Goal: Transaction & Acquisition: Purchase product/service

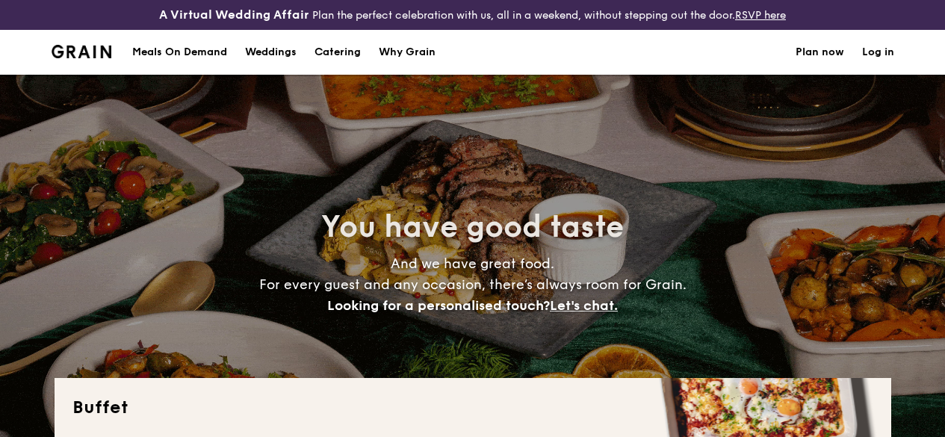
select select
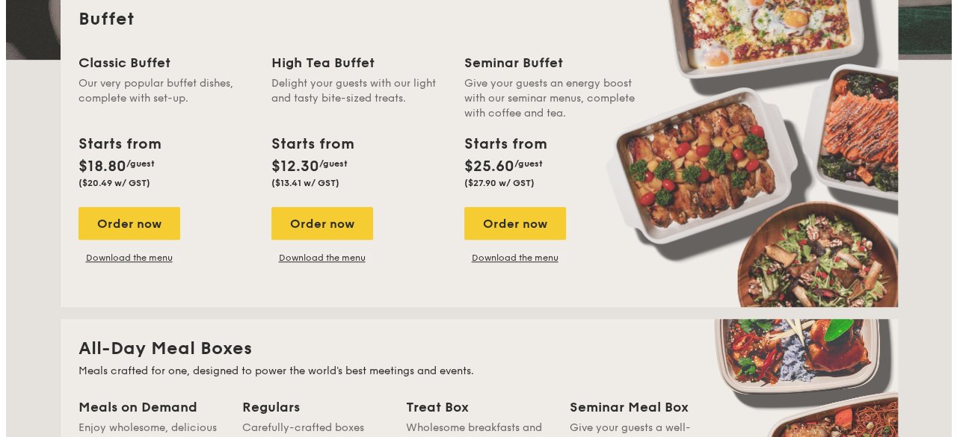
scroll to position [376, 0]
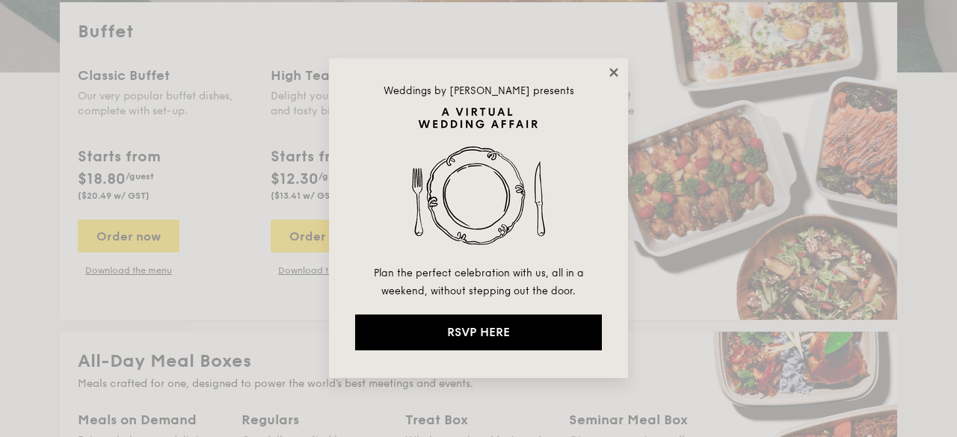
click at [615, 69] on icon at bounding box center [613, 72] width 8 height 8
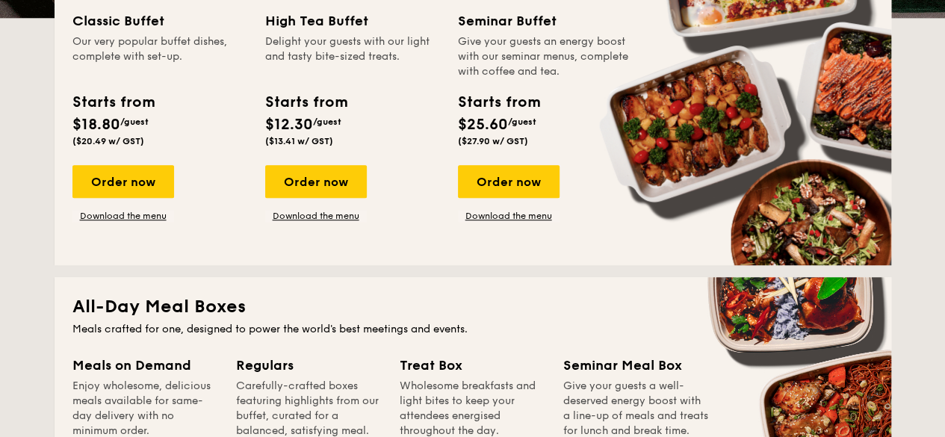
scroll to position [436, 0]
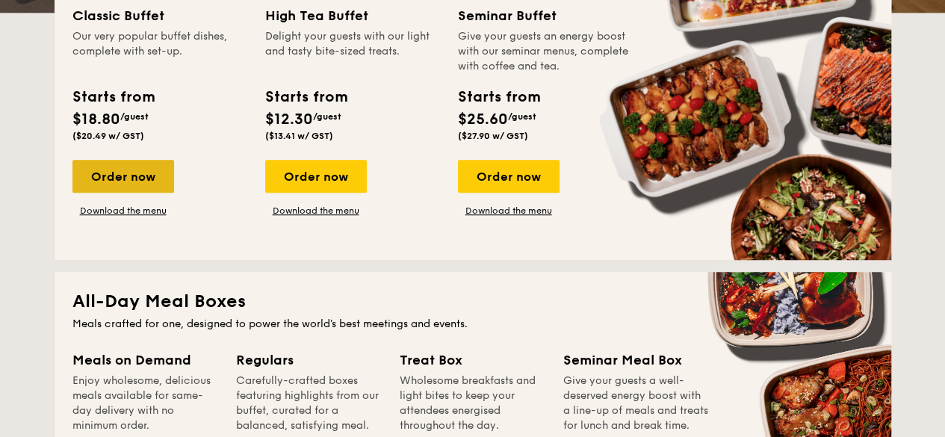
click at [159, 193] on div "Order now" at bounding box center [123, 176] width 102 height 33
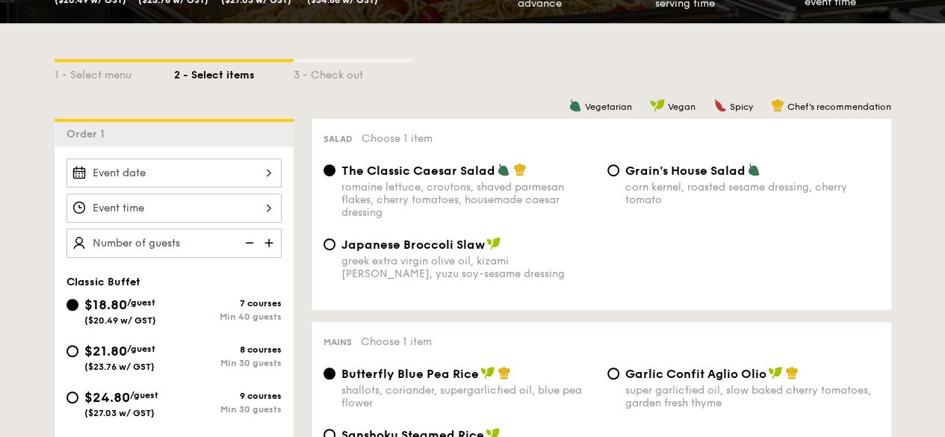
scroll to position [342, 0]
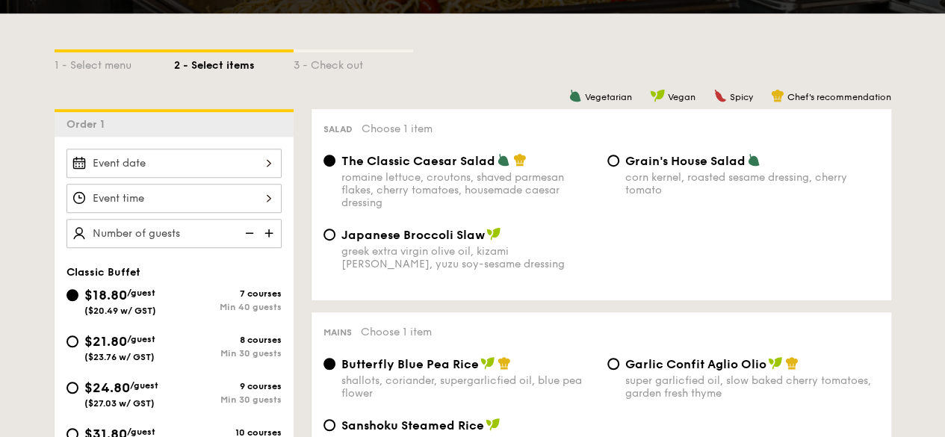
click at [271, 244] on img at bounding box center [270, 233] width 22 height 28
click at [251, 241] on img at bounding box center [248, 233] width 22 height 28
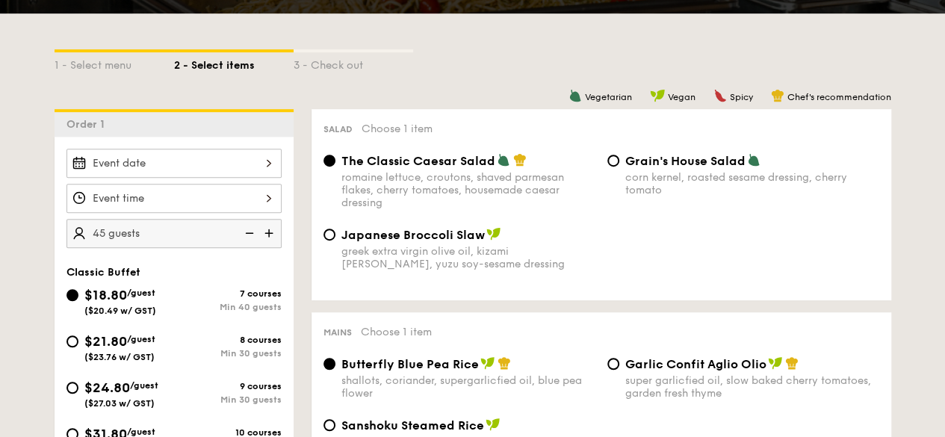
type input "40 guests"
click at [251, 241] on img at bounding box center [248, 233] width 22 height 28
select select
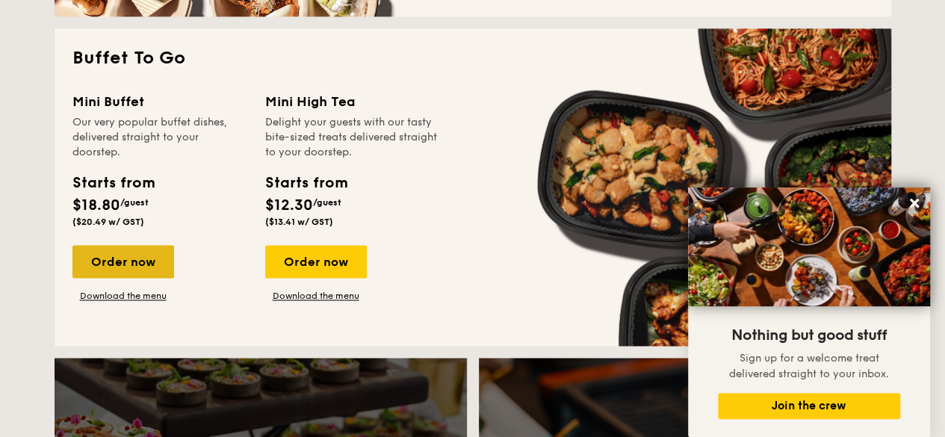
scroll to position [1106, 0]
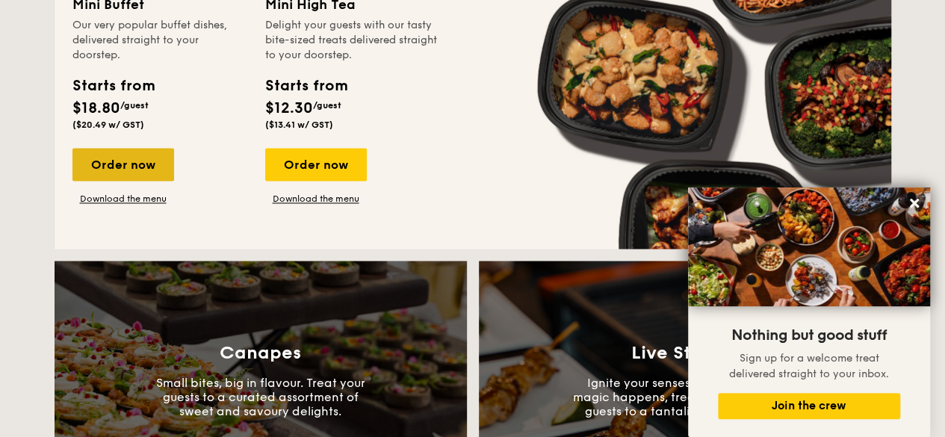
click at [140, 174] on div "Order now" at bounding box center [123, 164] width 102 height 33
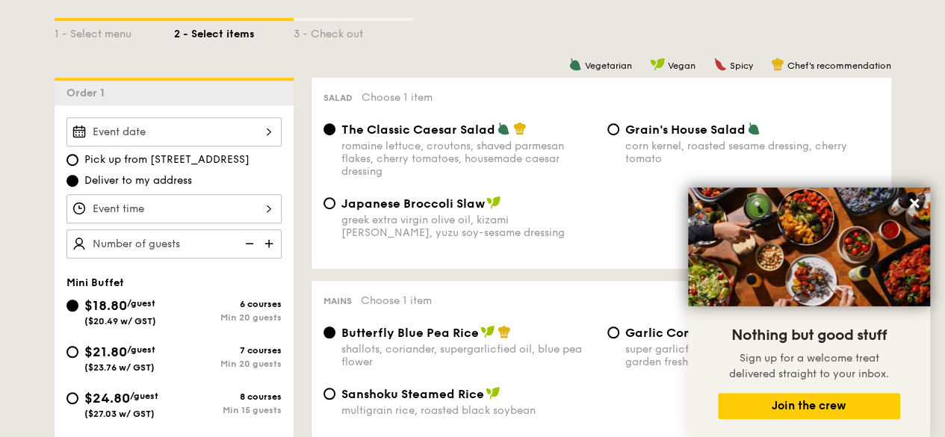
scroll to position [374, 0]
click at [268, 211] on div at bounding box center [174, 208] width 215 height 29
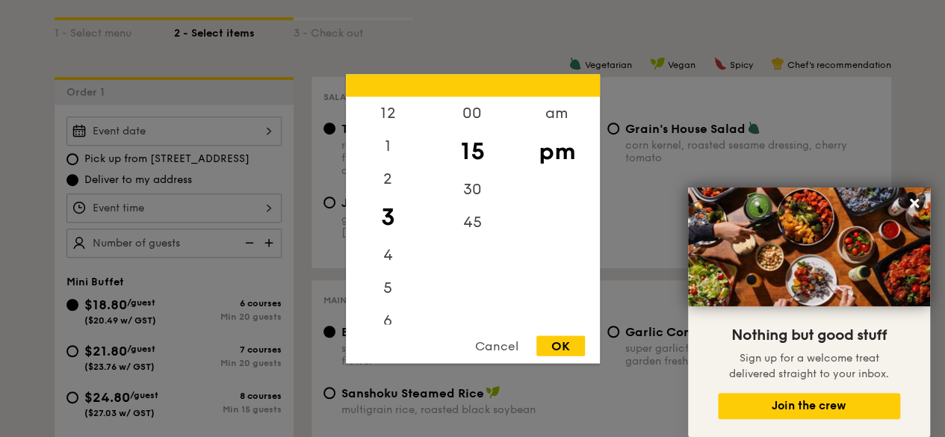
click at [504, 350] on div "Cancel" at bounding box center [496, 346] width 73 height 20
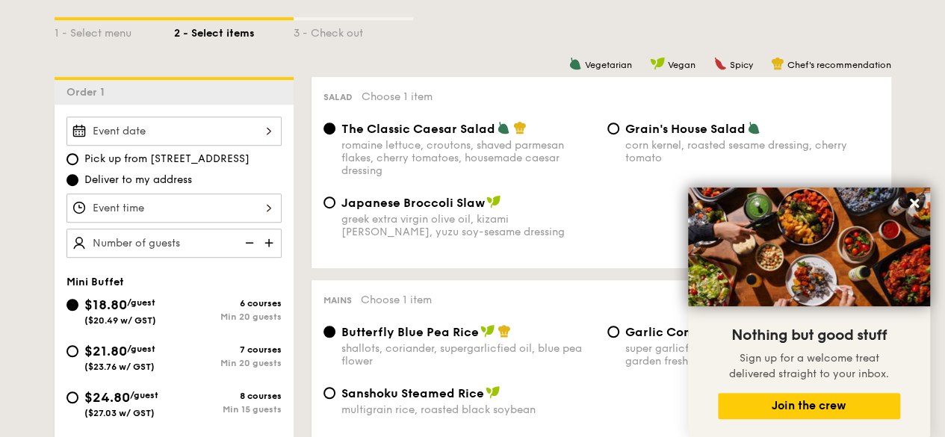
click at [268, 251] on img at bounding box center [270, 243] width 22 height 28
type input "20 guests"
click at [255, 252] on img at bounding box center [248, 243] width 22 height 28
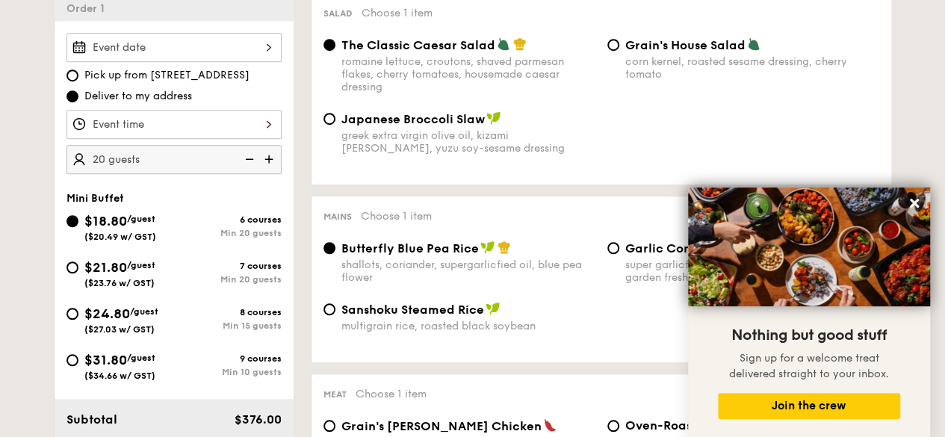
scroll to position [466, 0]
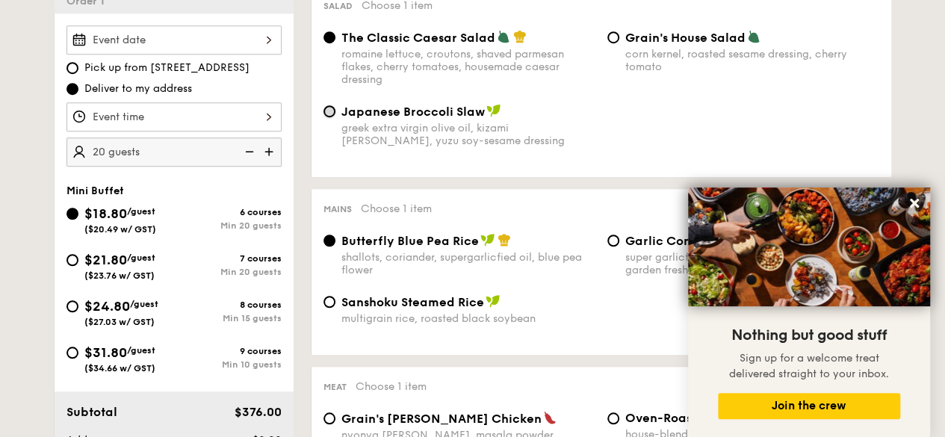
click at [329, 117] on input "Japanese Broccoli Slaw greek extra virgin olive oil, kizami [PERSON_NAME], yuzu…" at bounding box center [330, 111] width 12 height 12
radio input "true"
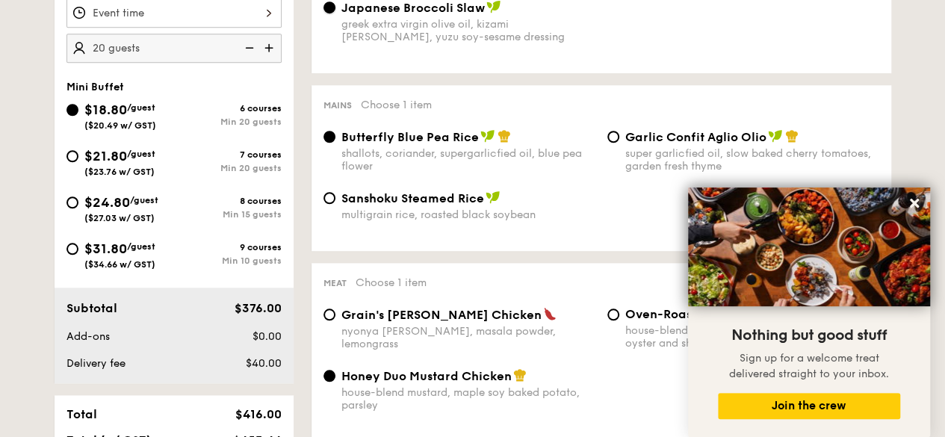
scroll to position [597, 0]
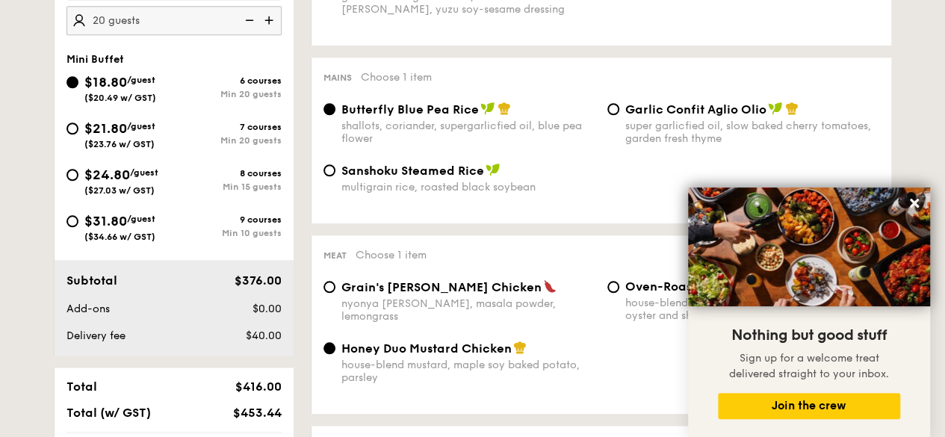
click at [619, 126] on div "Garlic Confit Aglio Olio super garlicfied oil, slow baked cherry tomatoes, gard…" at bounding box center [744, 123] width 284 height 43
click at [614, 115] on input "Garlic Confit Aglio Olio super garlicfied oil, slow baked cherry tomatoes, gard…" at bounding box center [614, 109] width 12 height 12
radio input "true"
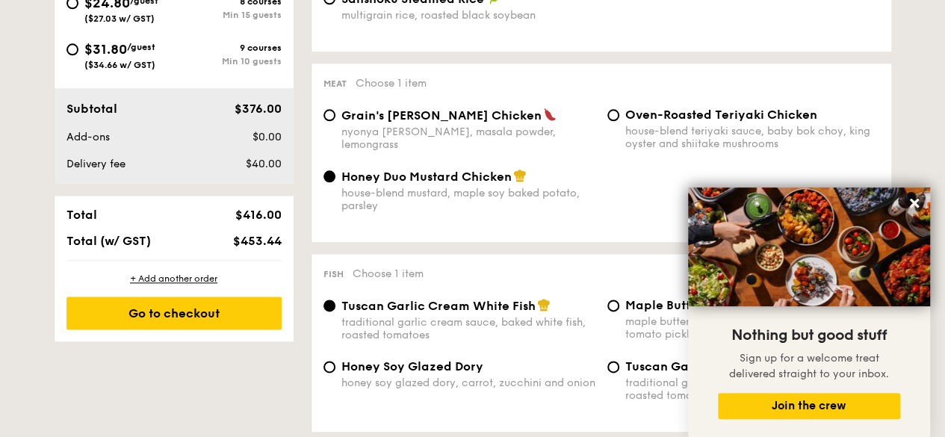
scroll to position [800, 0]
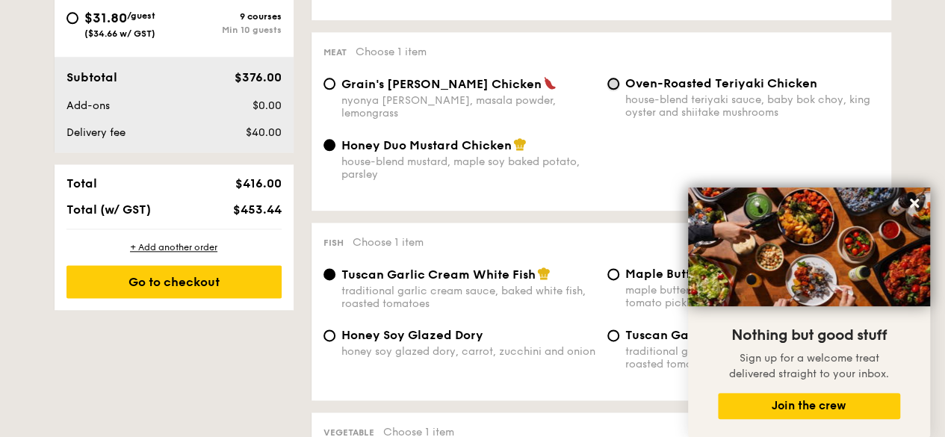
click at [611, 90] on input "Oven-Roasted Teriyaki Chicken house-blend teriyaki sauce, baby bok choy, king o…" at bounding box center [614, 84] width 12 height 12
radio input "true"
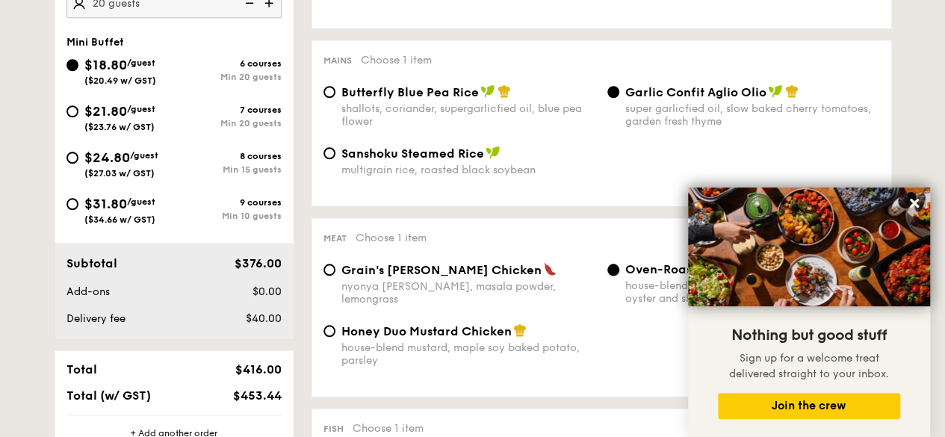
scroll to position [596, 0]
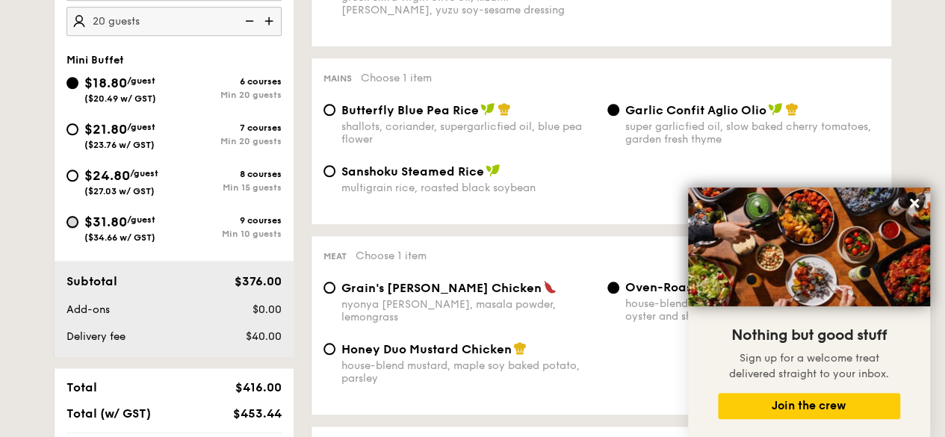
click at [70, 228] on input "$31.80 /guest ($34.66 w/ GST) 9 courses Min 10 guests" at bounding box center [73, 222] width 12 height 12
radio input "true"
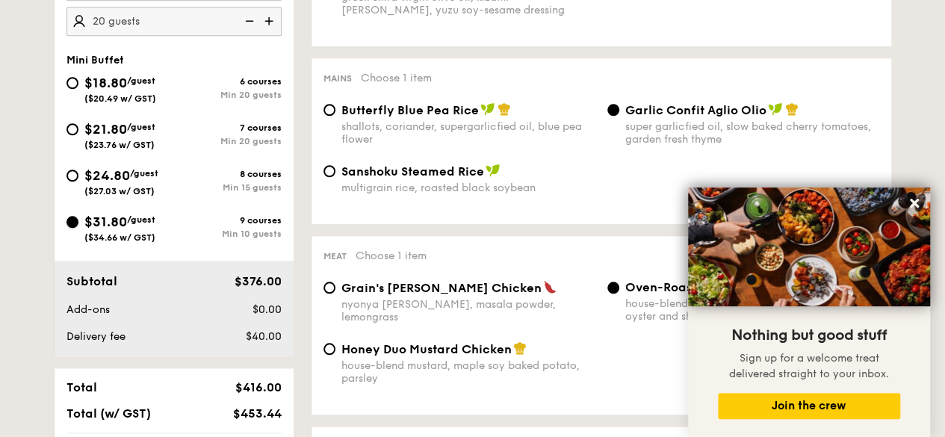
radio input "true"
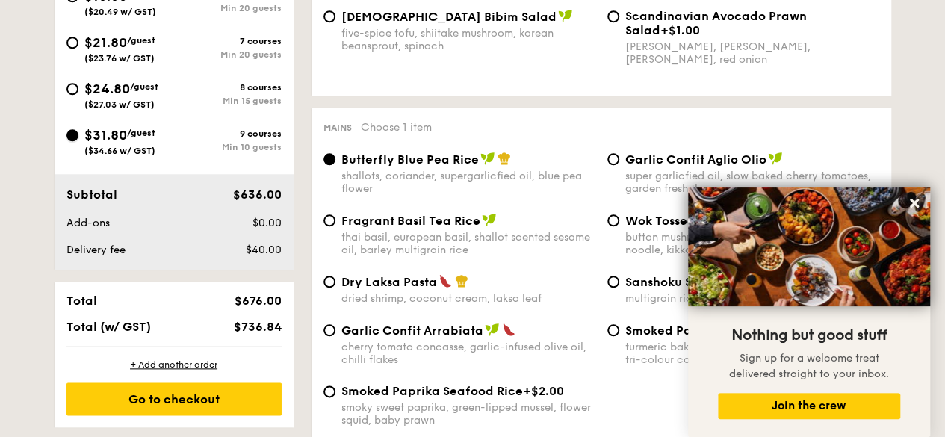
scroll to position [495, 0]
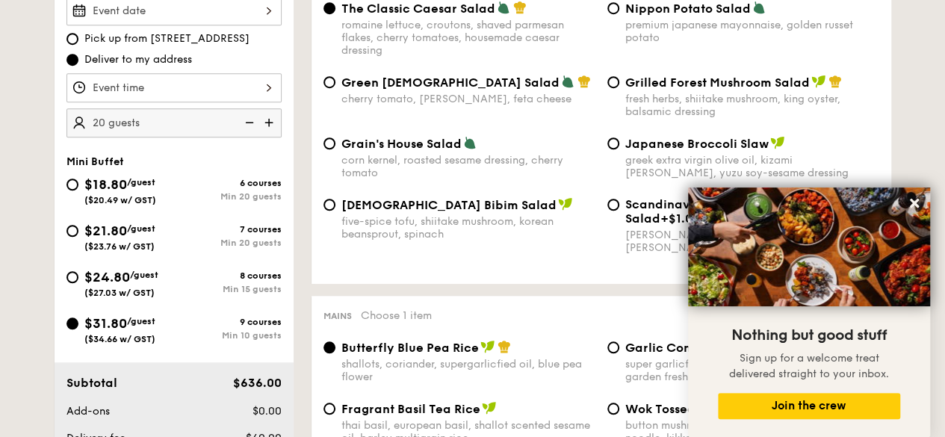
click at [252, 136] on img at bounding box center [248, 122] width 22 height 28
type input "10 guests"
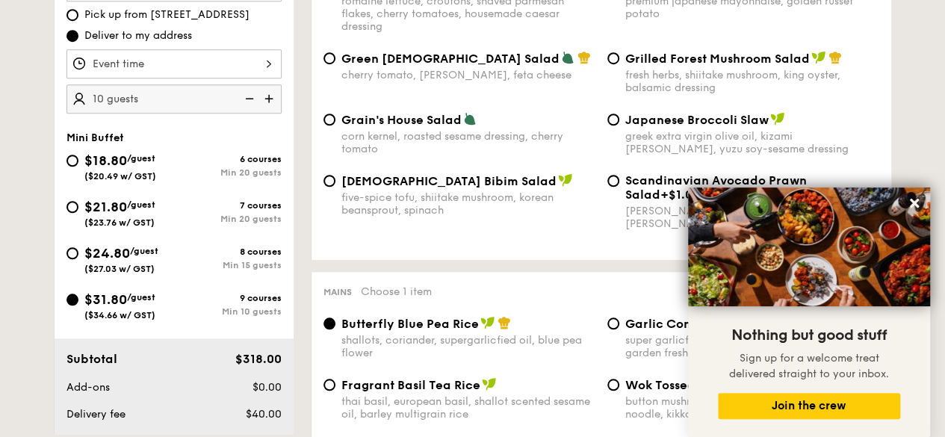
scroll to position [573, 0]
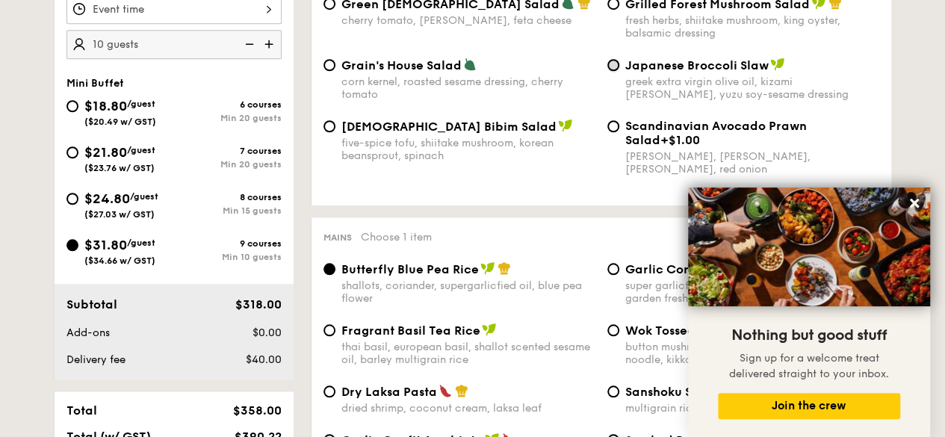
click at [614, 71] on input "Japanese Broccoli Slaw greek extra virgin olive oil, kizami [PERSON_NAME], yuzu…" at bounding box center [614, 65] width 12 height 12
radio input "true"
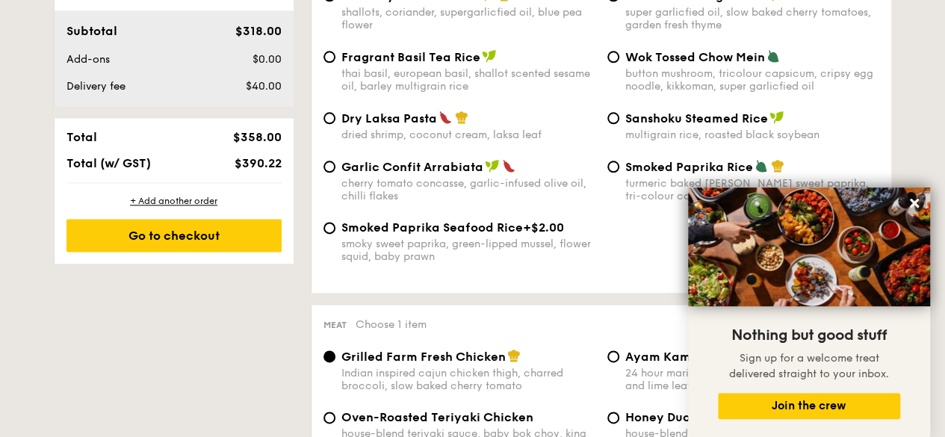
scroll to position [847, 0]
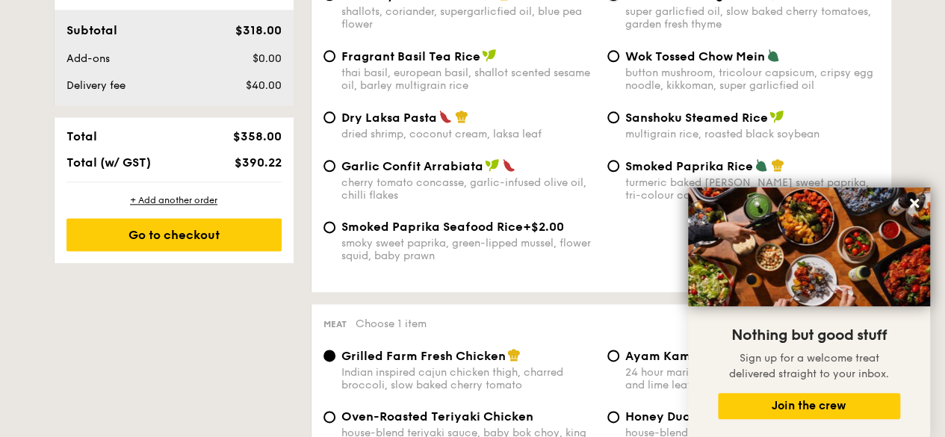
radio input "true"
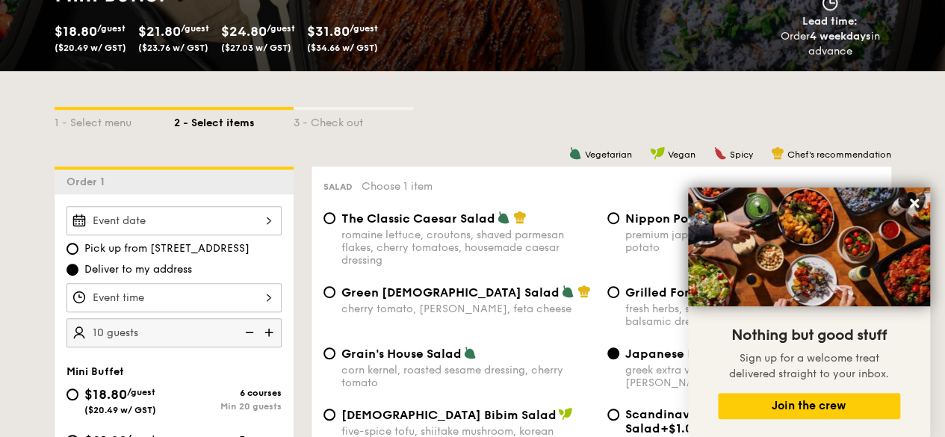
scroll to position [417, 0]
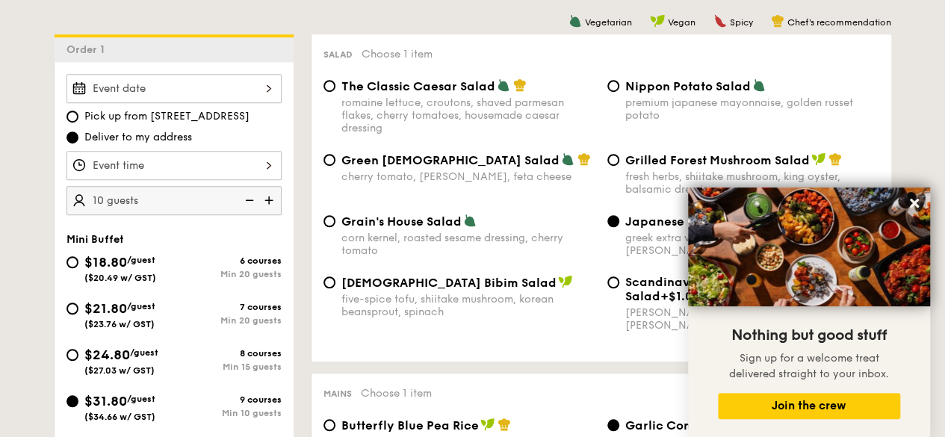
click at [264, 214] on img at bounding box center [270, 200] width 22 height 28
click at [249, 213] on img at bounding box center [248, 200] width 22 height 28
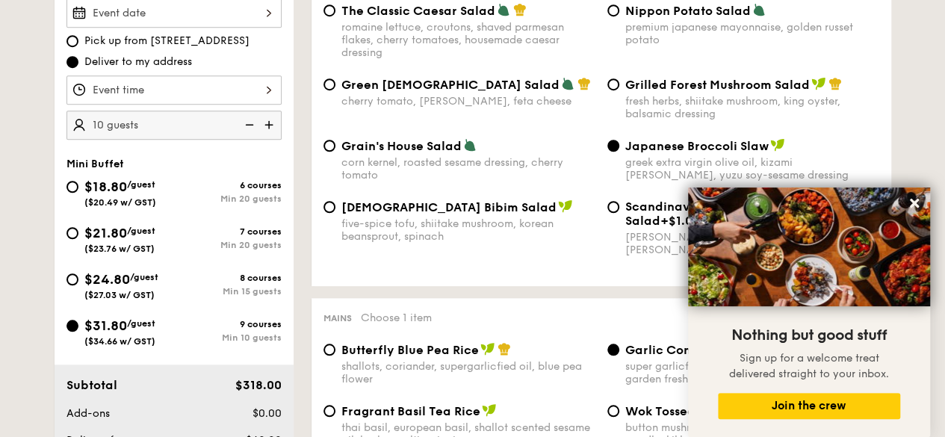
scroll to position [493, 0]
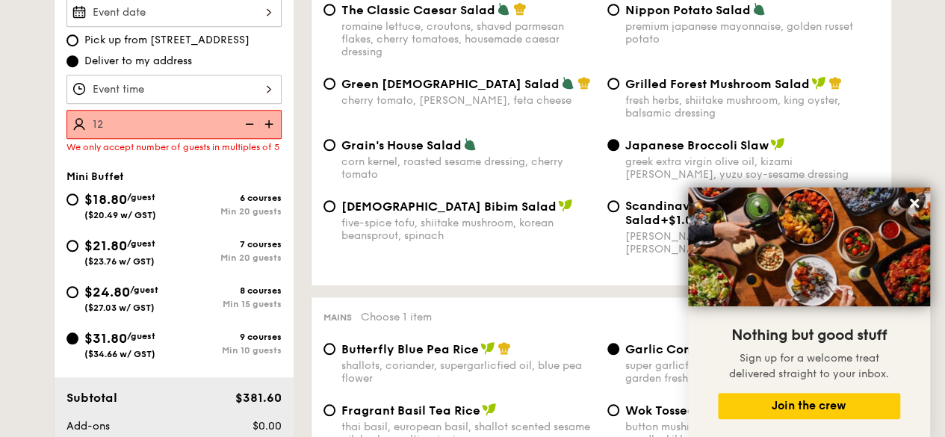
click at [116, 139] on input "12" at bounding box center [174, 124] width 215 height 29
type input "10 guests"
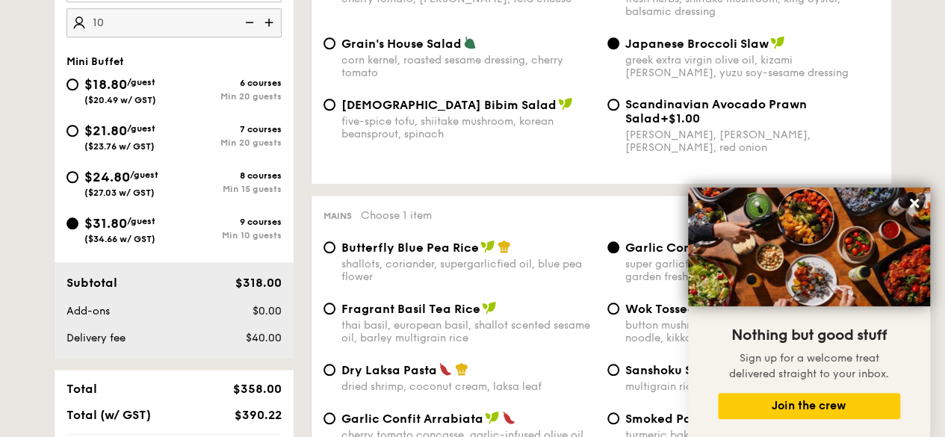
scroll to position [586, 0]
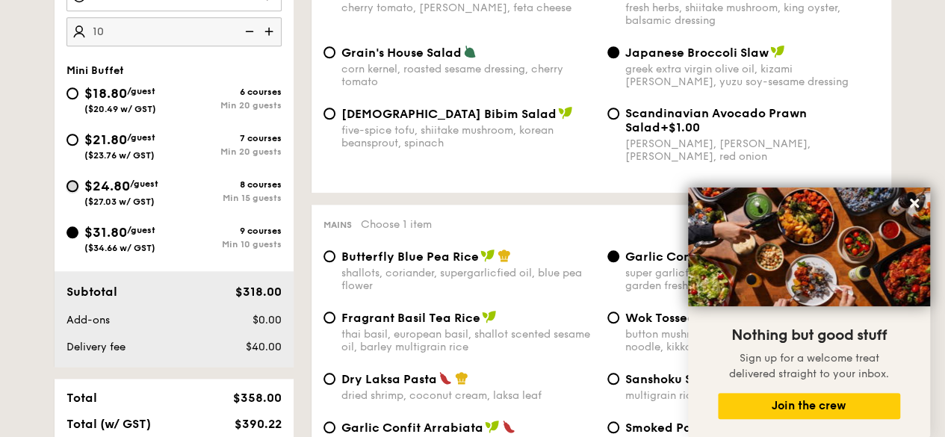
click at [73, 192] on input "$24.80 /guest ($27.03 w/ GST) 8 courses Min 15 guests" at bounding box center [73, 186] width 12 height 12
radio input "true"
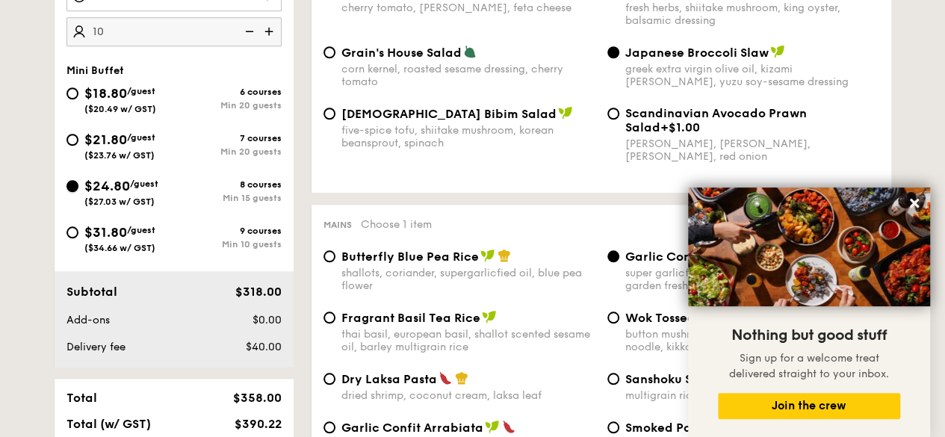
radio input "true"
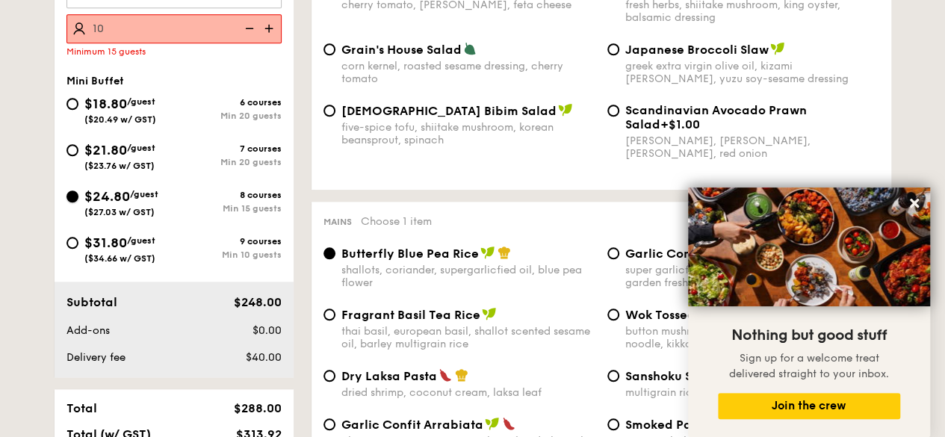
scroll to position [590, 0]
click at [272, 31] on img at bounding box center [270, 27] width 22 height 28
type input "15 guests"
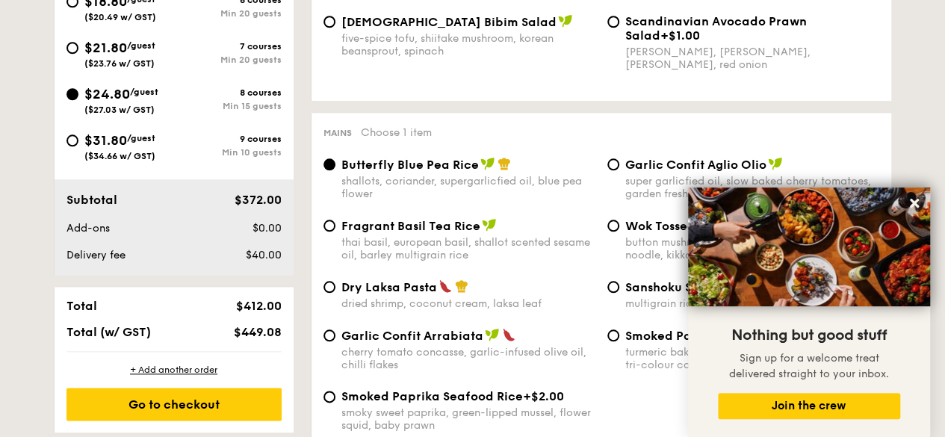
scroll to position [682, 0]
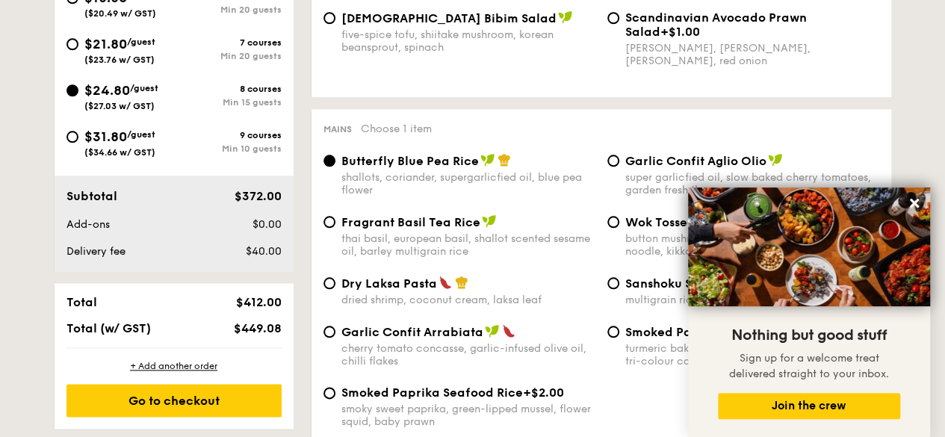
click at [81, 153] on div "$31.80 /guest ($34.66 w/ GST)" at bounding box center [121, 141] width 108 height 31
click at [78, 143] on input "$31.80 /guest ($34.66 w/ GST) 9 courses Min 10 guests" at bounding box center [73, 137] width 12 height 12
radio input "true"
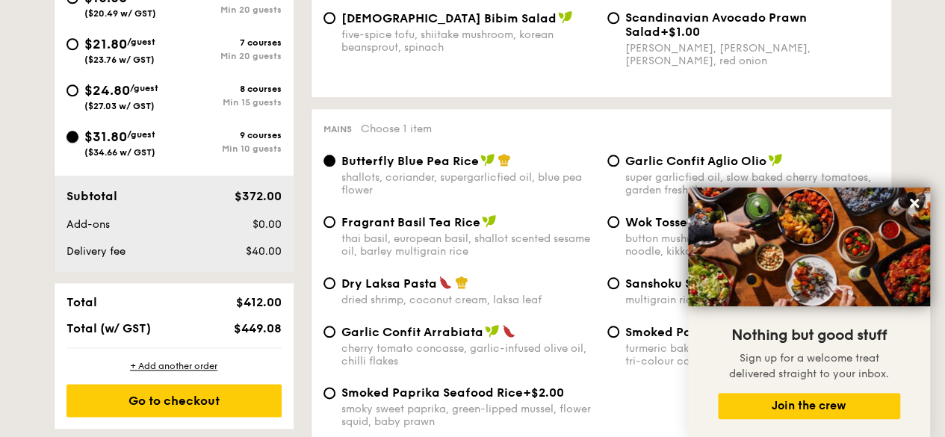
radio input "true"
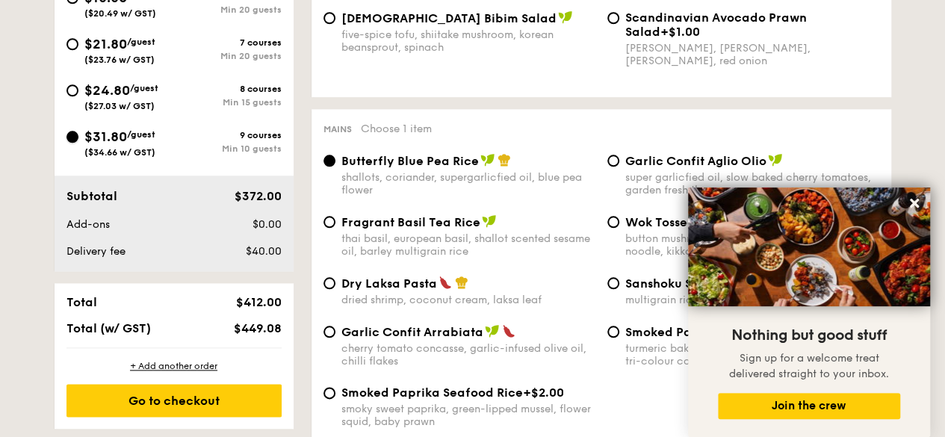
radio input "true"
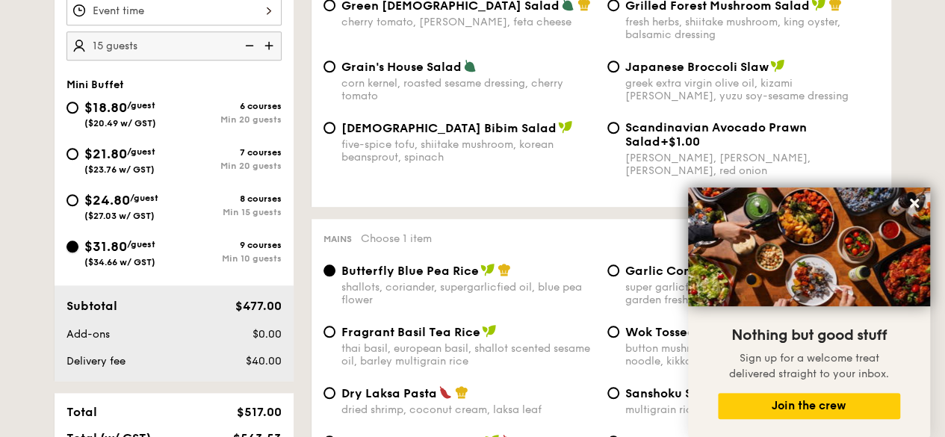
scroll to position [550, 0]
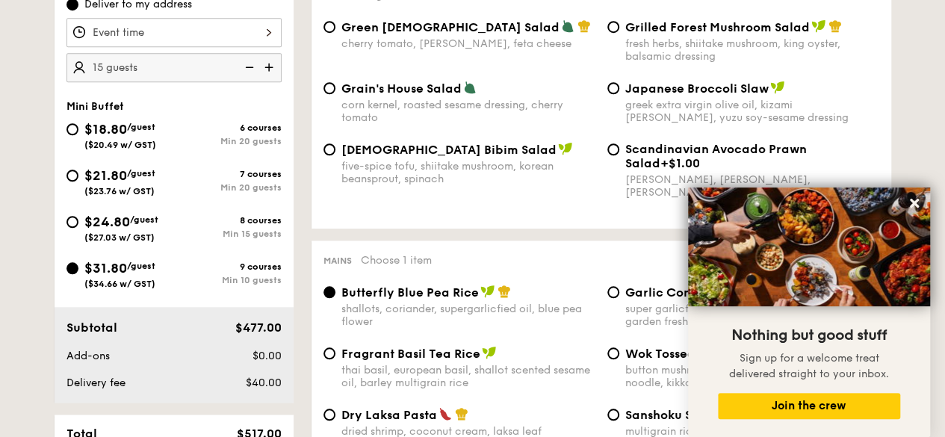
click at [252, 81] on img at bounding box center [248, 67] width 22 height 28
type input "10 guests"
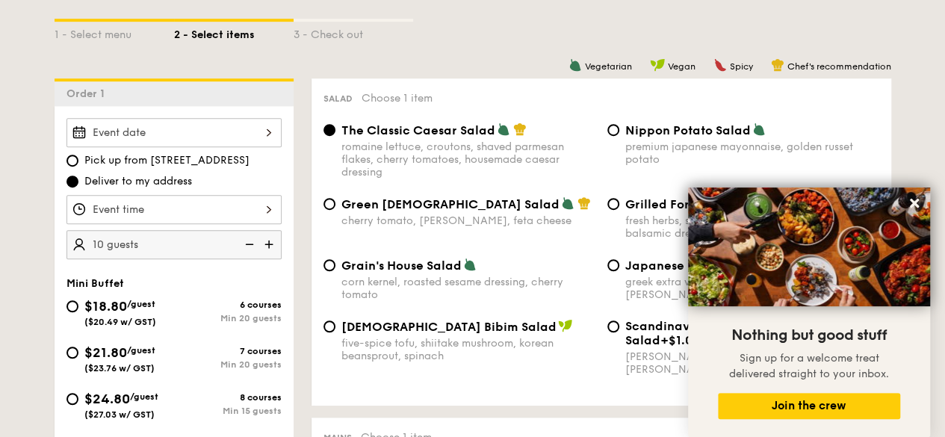
scroll to position [355, 0]
